Goal: Navigation & Orientation: Find specific page/section

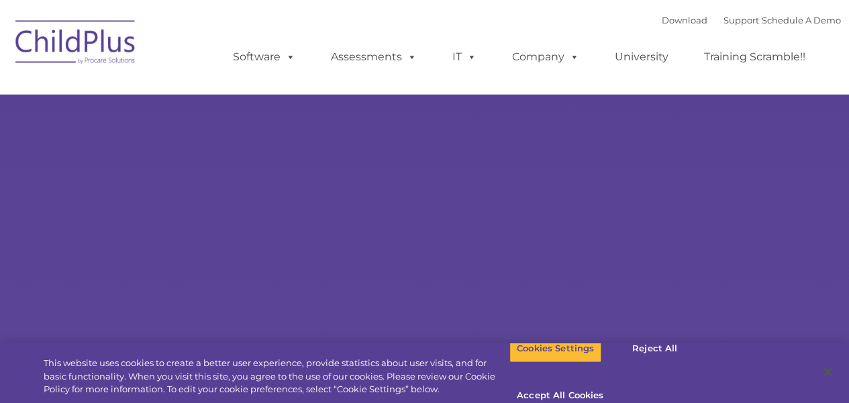
select select "MEDIUM"
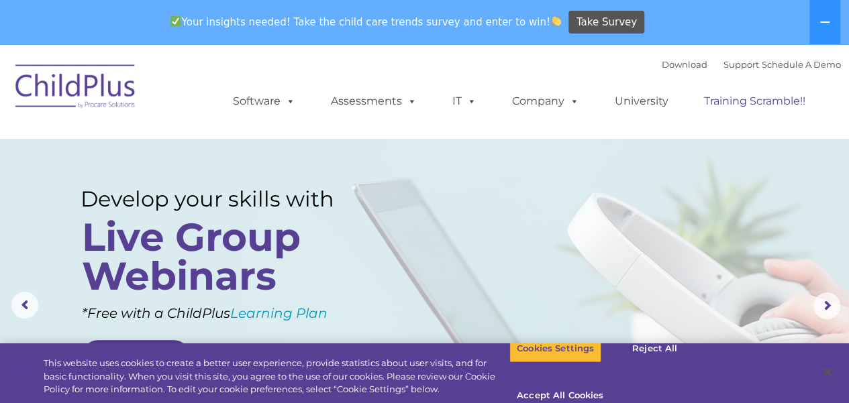
click at [735, 101] on link "Training Scramble!!" at bounding box center [755, 101] width 128 height 27
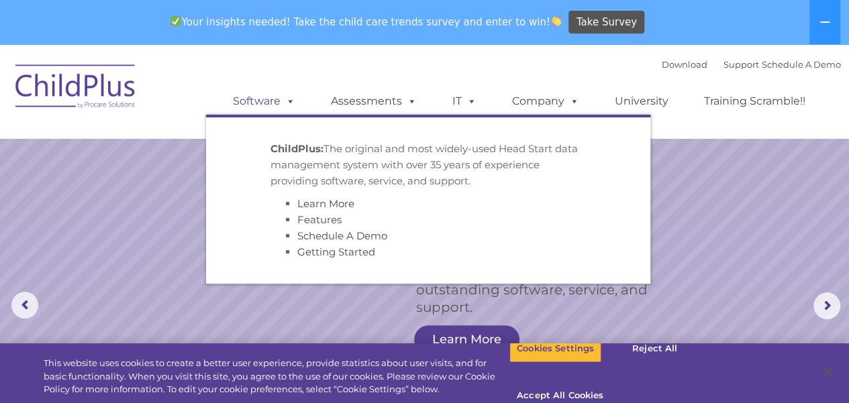
click at [270, 101] on link "Software" at bounding box center [263, 101] width 89 height 27
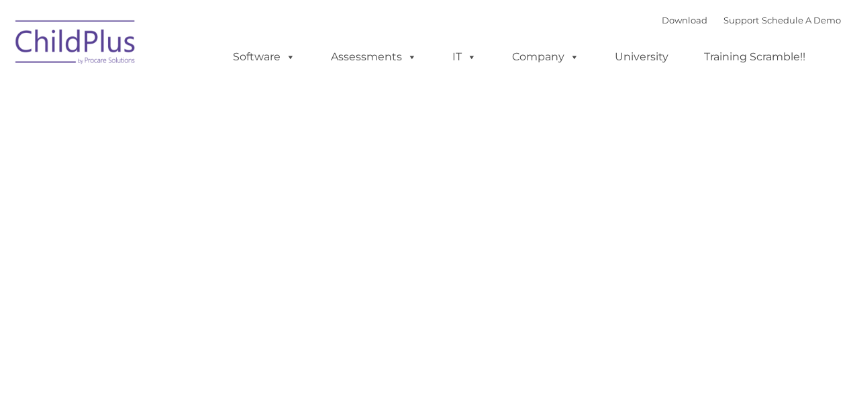
type input ""
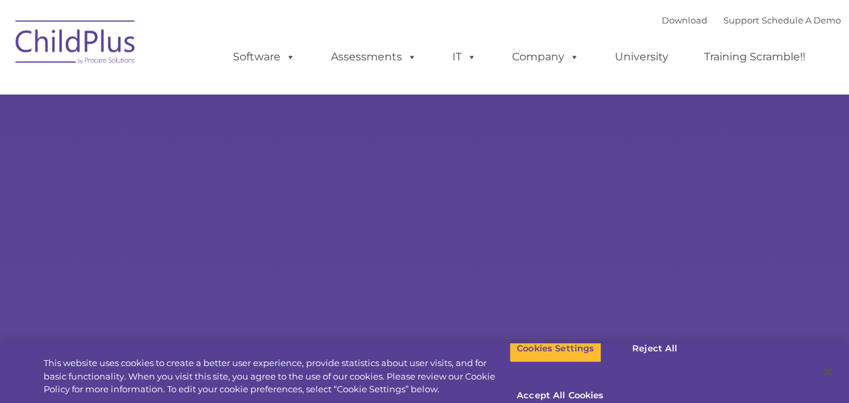
select select "MEDIUM"
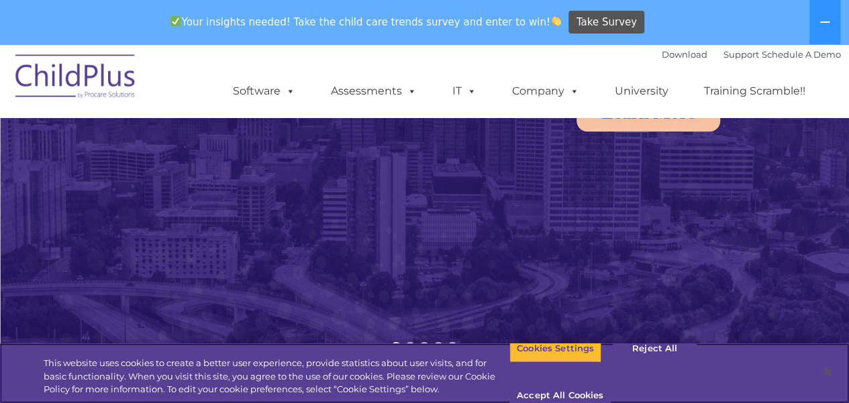
scroll to position [206, 0]
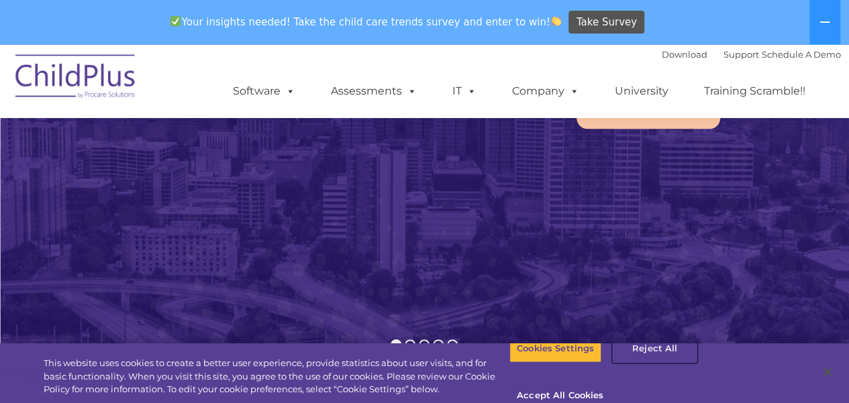
click at [648, 363] on button "Reject All" at bounding box center [655, 349] width 84 height 28
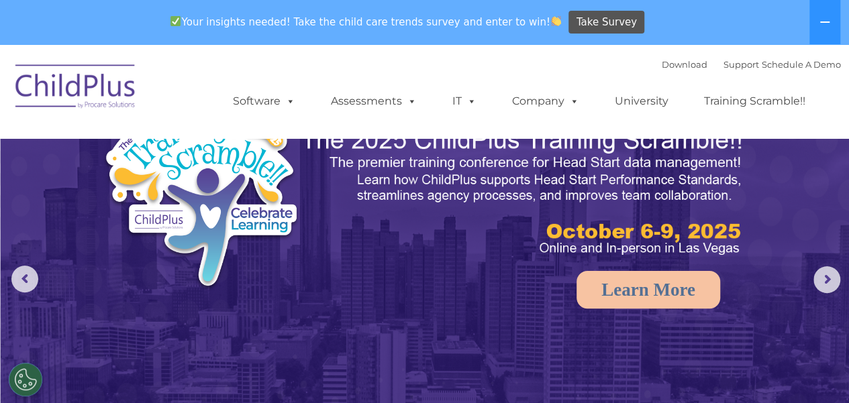
scroll to position [0, 0]
